Goal: Information Seeking & Learning: Learn about a topic

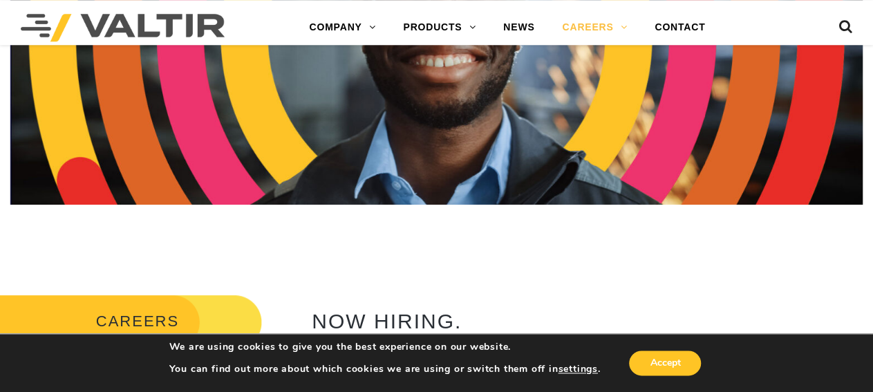
scroll to position [287, 0]
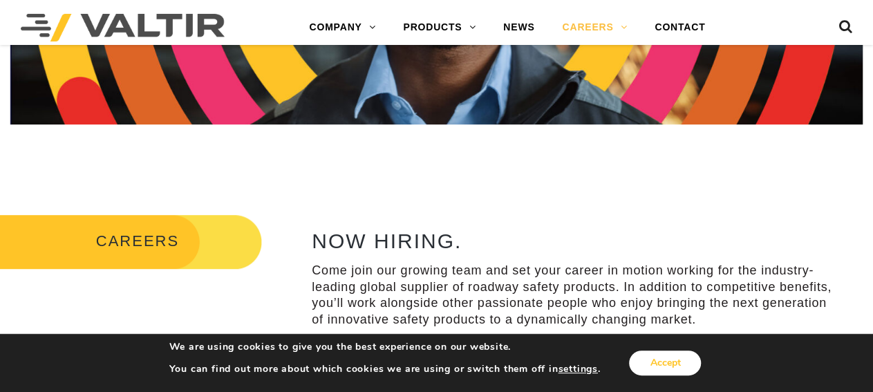
click at [681, 362] on button "Accept" at bounding box center [665, 362] width 72 height 25
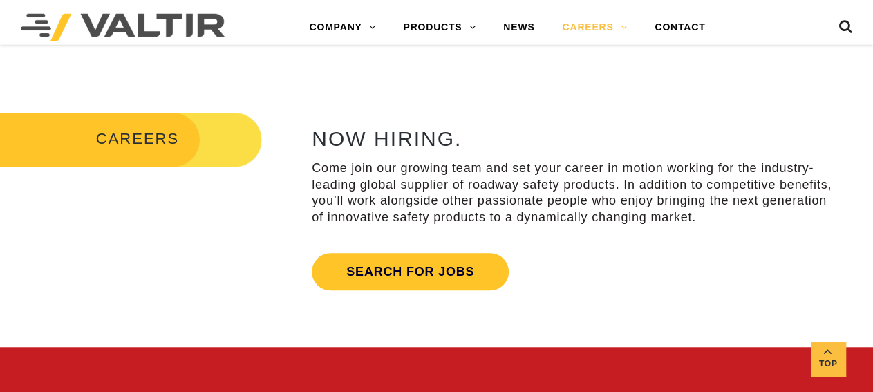
scroll to position [431, 0]
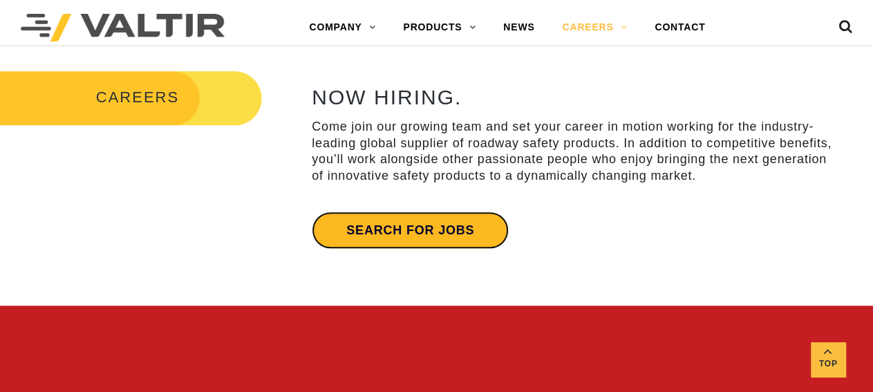
click at [453, 232] on link "Search for jobs" at bounding box center [410, 229] width 197 height 37
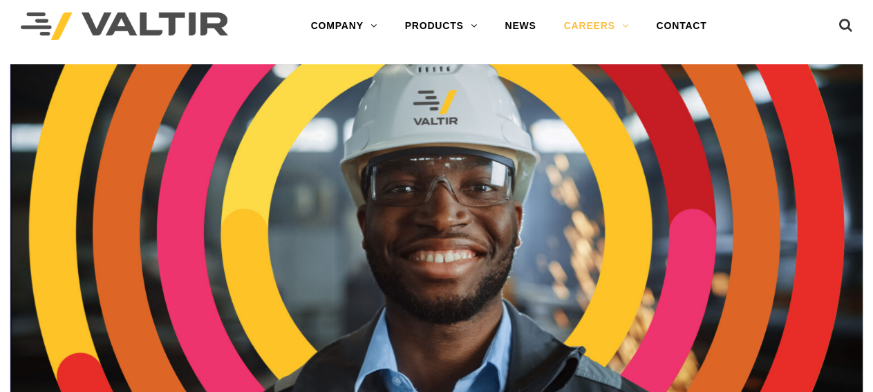
scroll to position [0, 0]
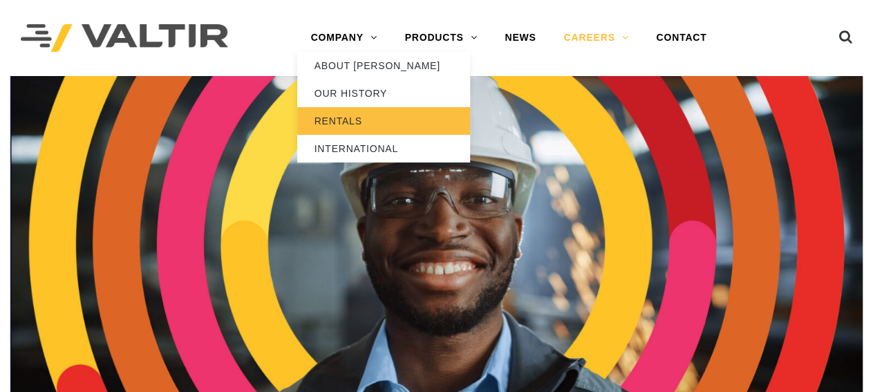
click at [350, 115] on link "RENTALS" at bounding box center [383, 121] width 173 height 28
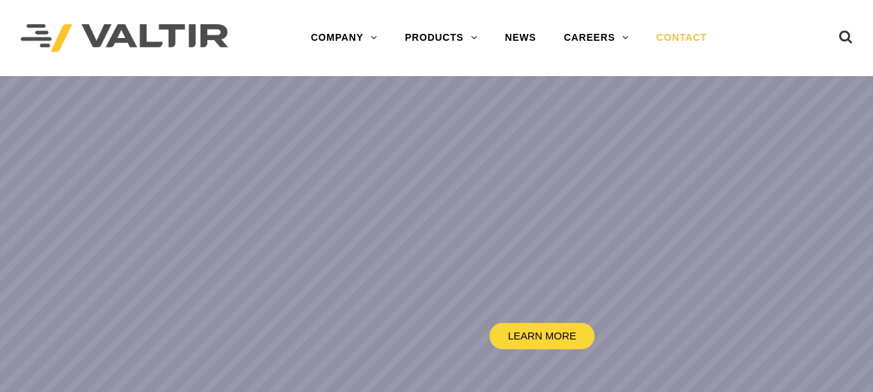
click at [686, 37] on link "CONTACT" at bounding box center [681, 38] width 78 height 28
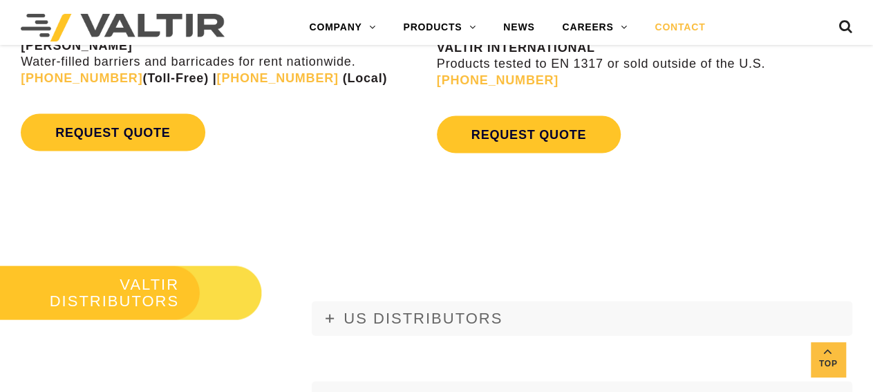
scroll to position [1509, 0]
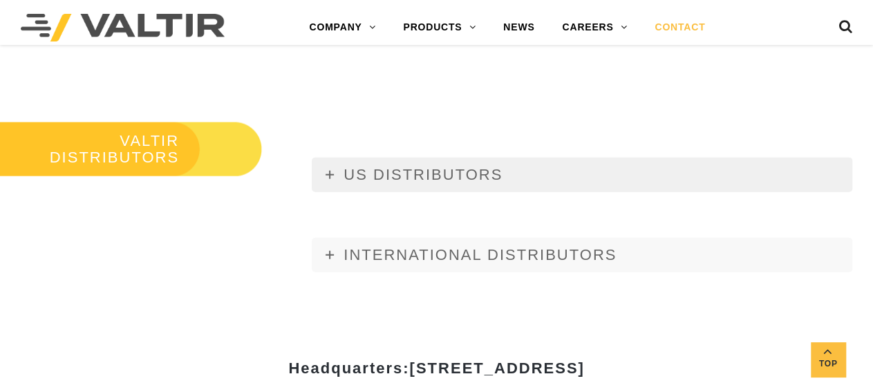
click at [333, 176] on icon at bounding box center [329, 175] width 8 height 8
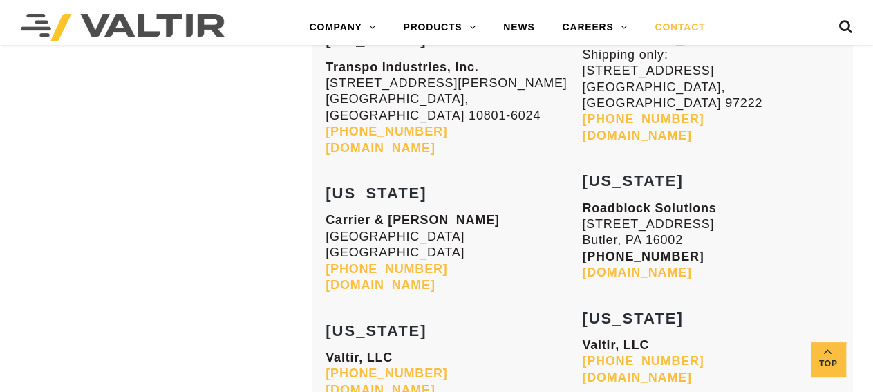
scroll to position [5533, 0]
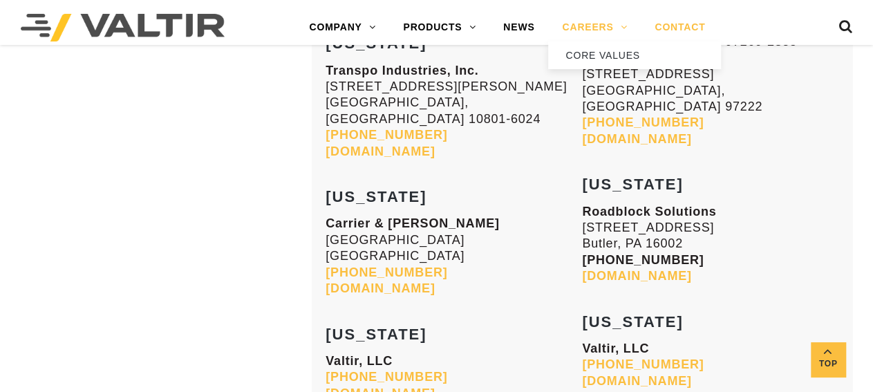
click at [580, 27] on link "CAREERS" at bounding box center [594, 28] width 93 height 28
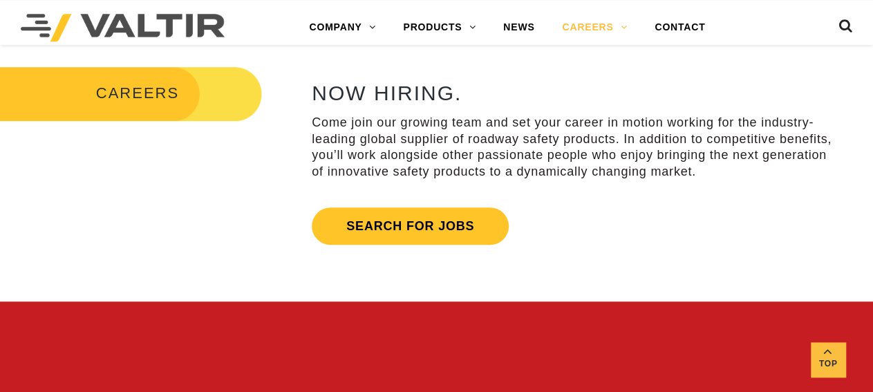
scroll to position [431, 0]
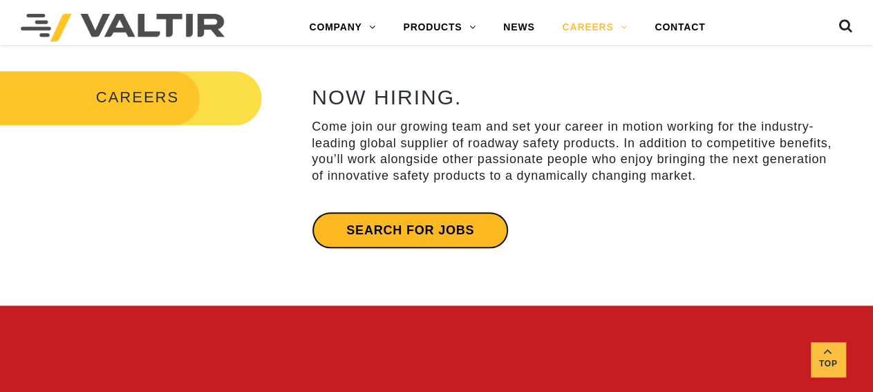
click at [383, 228] on link "Search for jobs" at bounding box center [410, 229] width 197 height 37
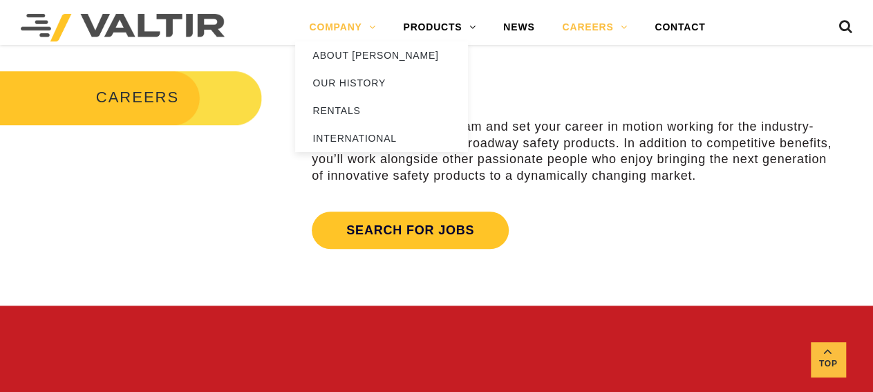
click at [346, 29] on link "COMPANY" at bounding box center [342, 28] width 94 height 28
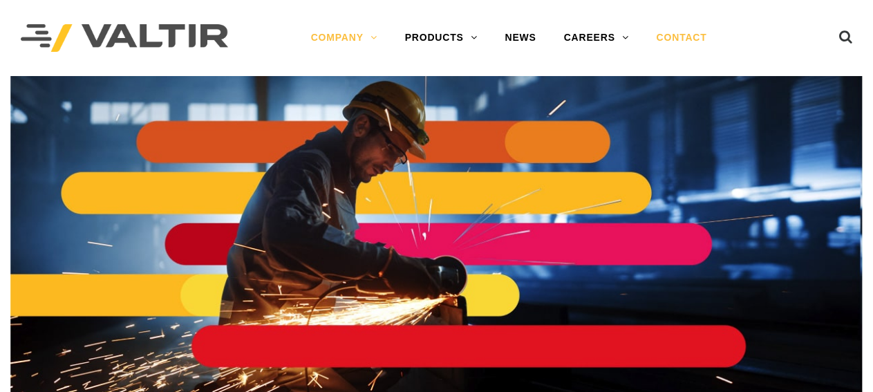
click at [682, 38] on link "CONTACT" at bounding box center [681, 38] width 78 height 28
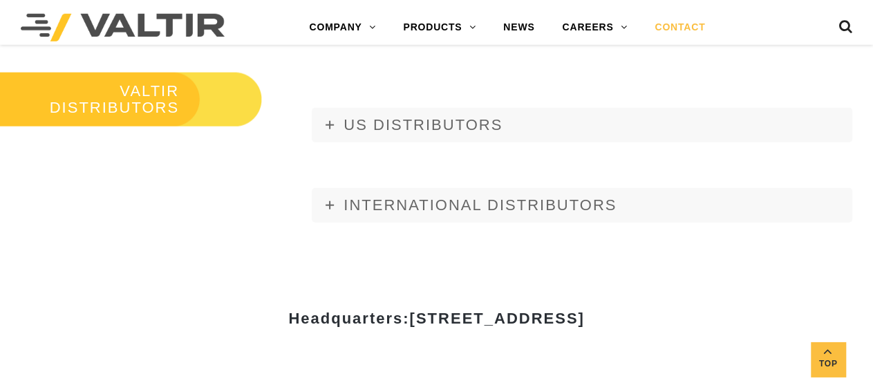
scroll to position [1581, 0]
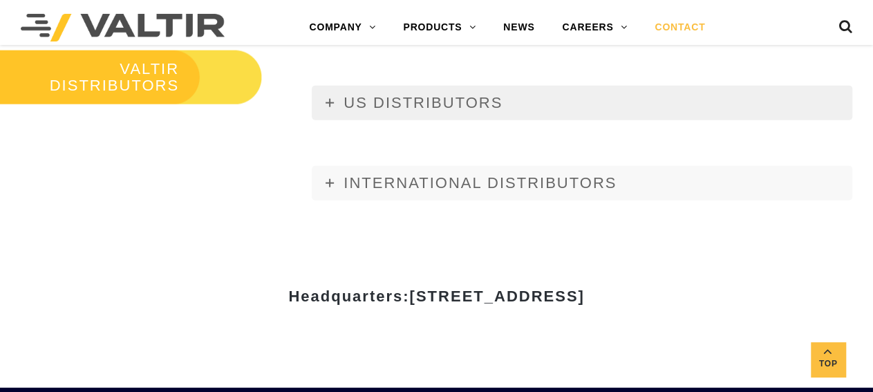
click at [330, 102] on icon at bounding box center [329, 103] width 8 height 8
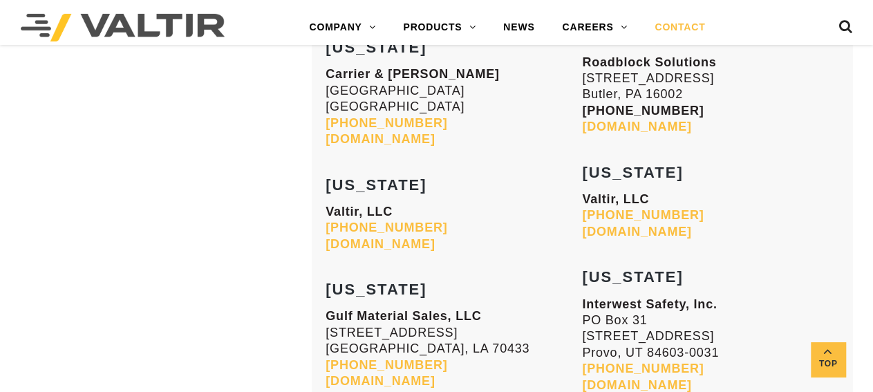
scroll to position [5749, 0]
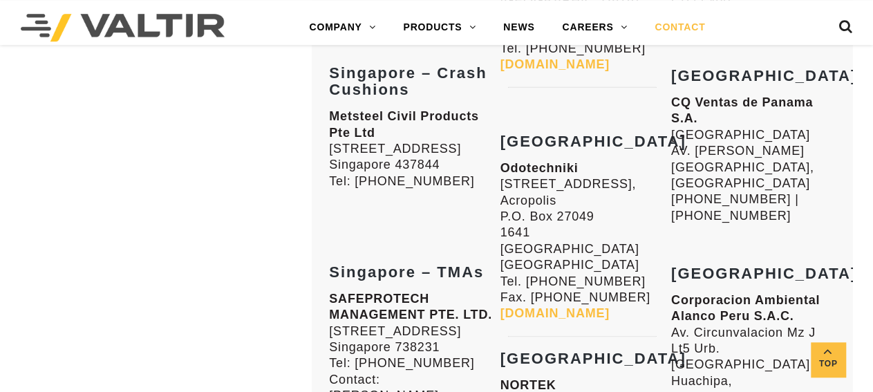
scroll to position [7617, 0]
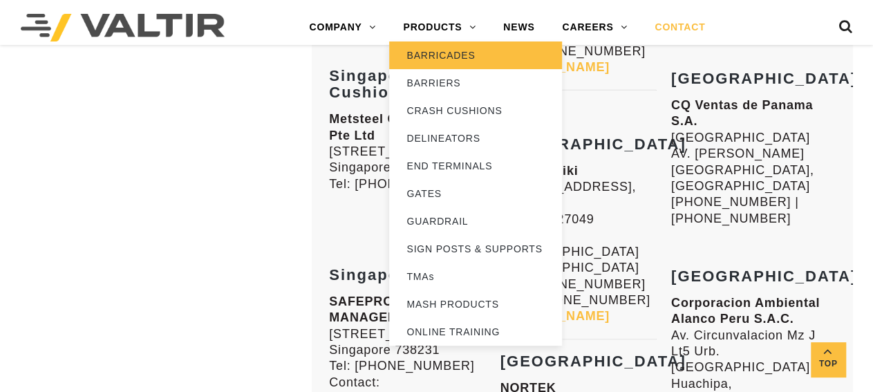
click at [440, 55] on link "BARRICADES" at bounding box center [475, 55] width 173 height 28
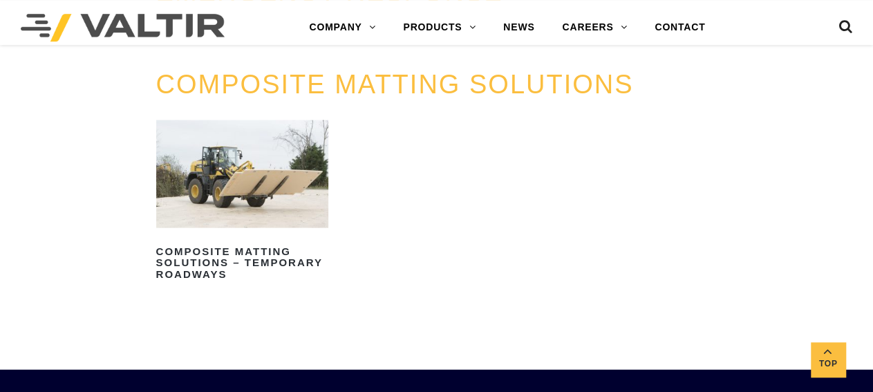
scroll to position [1437, 0]
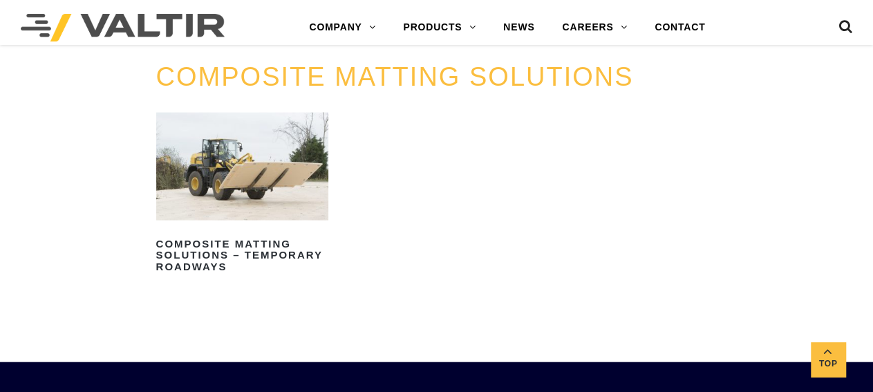
click at [415, 78] on link "COMPOSITE MATTING SOLUTIONS" at bounding box center [394, 76] width 477 height 29
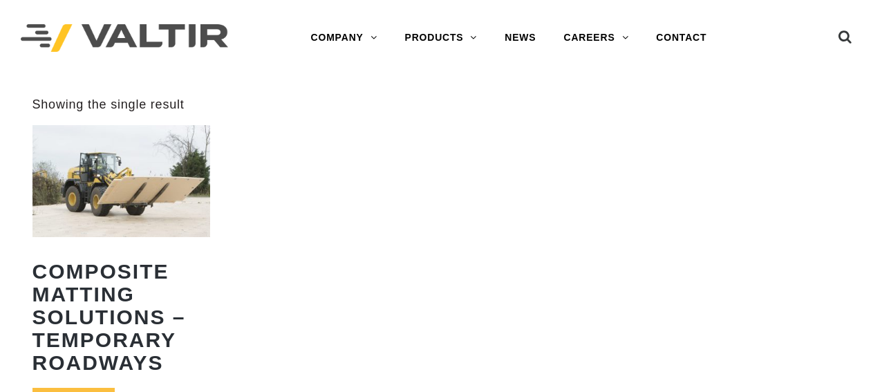
scroll to position [216, 0]
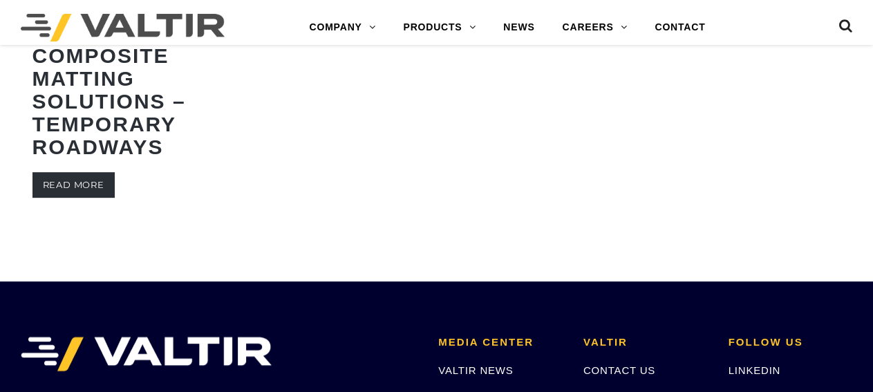
click at [90, 187] on link "Read more" at bounding box center [73, 185] width 82 height 26
